Goal: Task Accomplishment & Management: Manage account settings

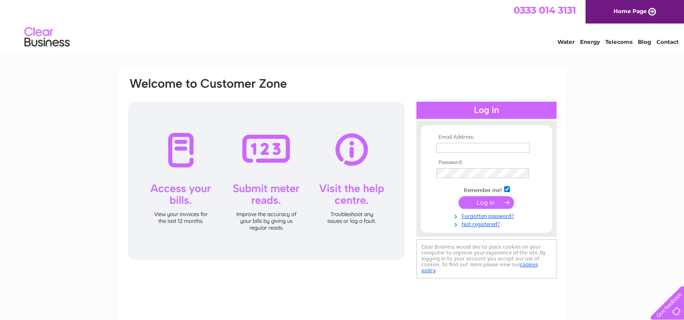
type input "Charlestonbc@gmail.com"
click at [477, 199] on input "submit" at bounding box center [486, 202] width 56 height 13
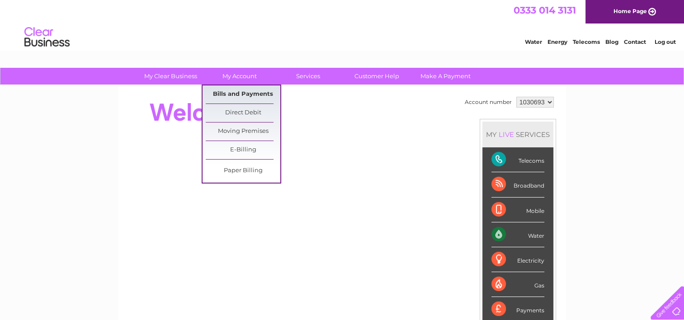
click at [232, 94] on link "Bills and Payments" at bounding box center [243, 94] width 75 height 18
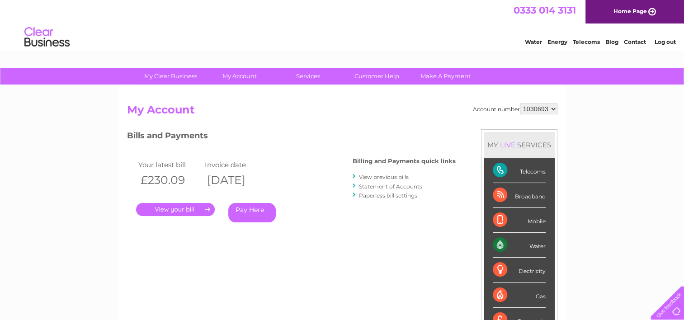
click at [181, 215] on link "." at bounding box center [175, 209] width 79 height 13
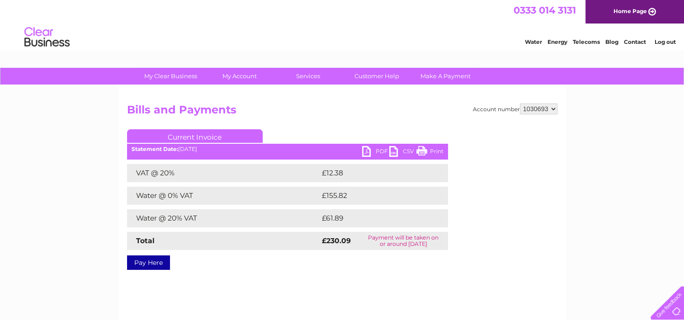
click at [368, 152] on link "PDF" at bounding box center [375, 152] width 27 height 13
